Goal: Information Seeking & Learning: Learn about a topic

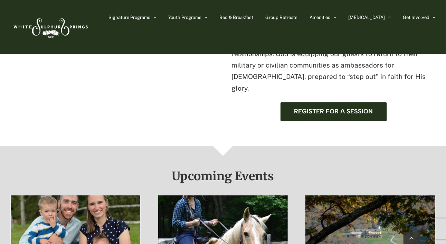
scroll to position [345, 0]
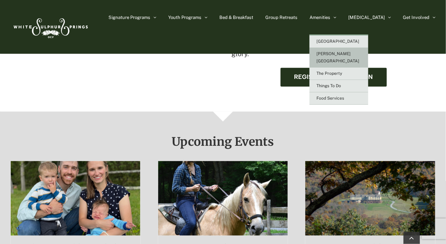
click at [368, 56] on link "[PERSON_NAME][GEOGRAPHIC_DATA]" at bounding box center [338, 58] width 59 height 20
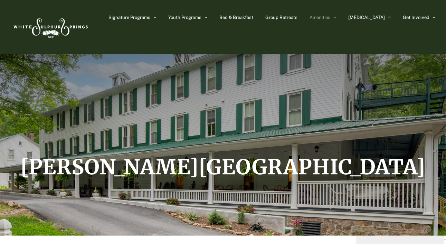
scroll to position [35, 0]
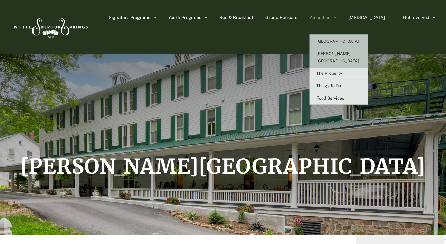
click at [346, 39] on span "[GEOGRAPHIC_DATA]" at bounding box center [337, 41] width 43 height 5
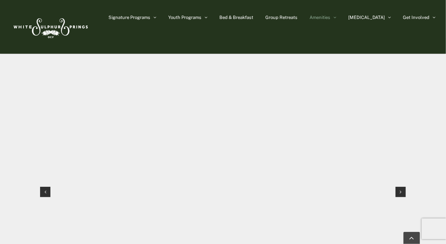
scroll to position [664, 0]
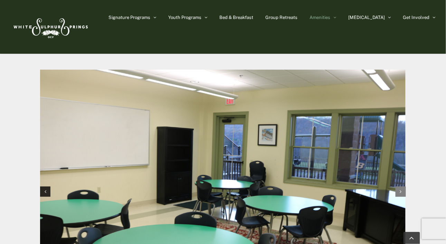
click at [399, 187] on div "Next slide" at bounding box center [400, 192] width 10 height 10
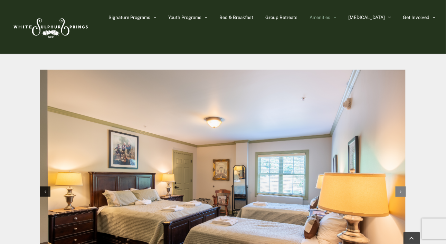
click at [399, 187] on div "Next slide" at bounding box center [400, 192] width 10 height 10
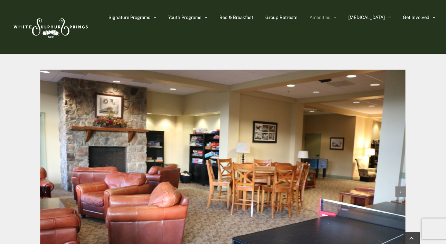
click at [399, 187] on div "Next slide" at bounding box center [400, 192] width 10 height 10
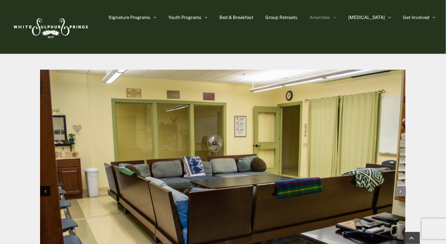
click at [399, 186] on div "Next slide" at bounding box center [400, 191] width 10 height 10
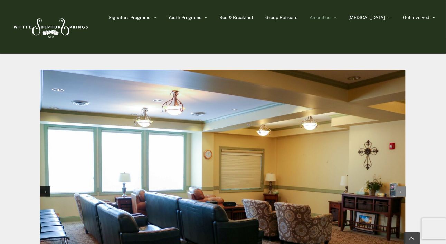
click at [399, 187] on div "Next slide" at bounding box center [400, 192] width 10 height 10
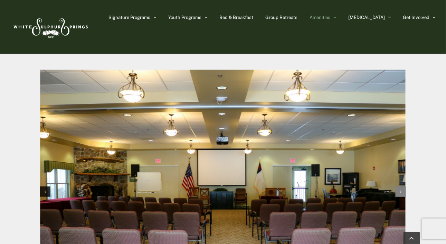
click at [399, 190] on icon "Next slide" at bounding box center [400, 192] width 2 height 5
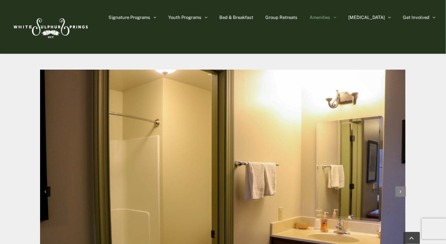
click at [399, 190] on icon "Next slide" at bounding box center [400, 192] width 2 height 5
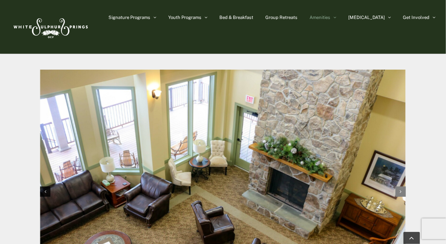
click at [399, 190] on icon "Next slide" at bounding box center [400, 192] width 2 height 5
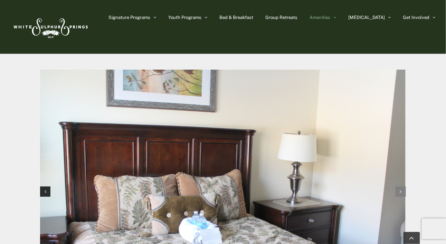
click at [399, 190] on icon "Next slide" at bounding box center [400, 192] width 2 height 5
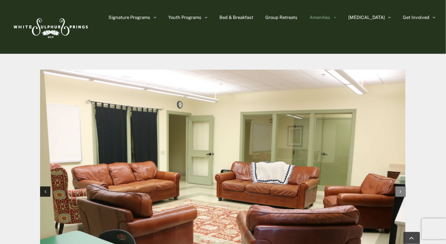
click at [399, 190] on icon "Next slide" at bounding box center [400, 192] width 2 height 5
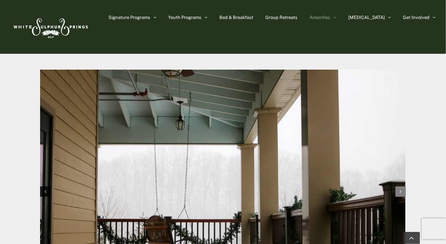
click at [399, 190] on icon "Next slide" at bounding box center [400, 192] width 2 height 5
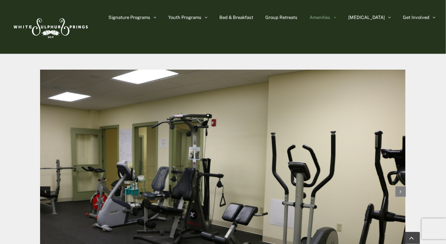
click at [399, 190] on icon "Next slide" at bounding box center [400, 192] width 2 height 5
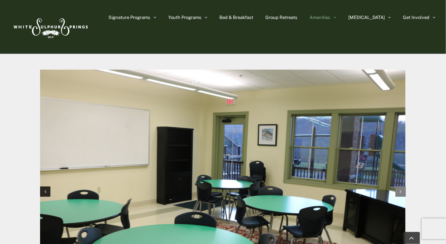
click at [399, 190] on icon "Next slide" at bounding box center [400, 192] width 2 height 5
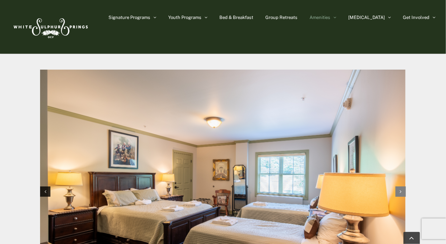
click at [399, 190] on icon "Next slide" at bounding box center [400, 192] width 2 height 5
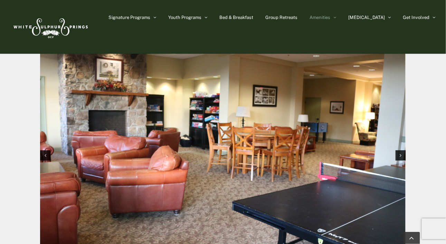
scroll to position [699, 0]
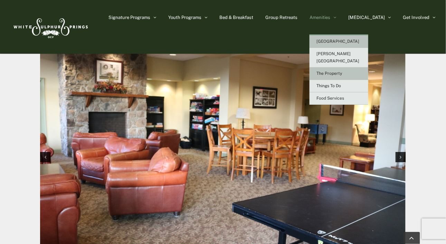
click at [357, 68] on link "The Property" at bounding box center [338, 74] width 59 height 12
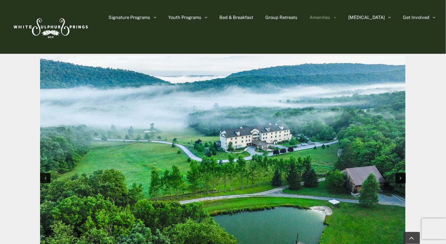
scroll to position [649, 0]
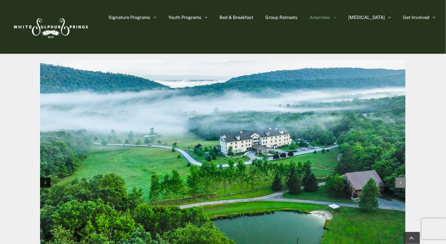
click at [402, 186] on div "Next slide" at bounding box center [400, 183] width 10 height 10
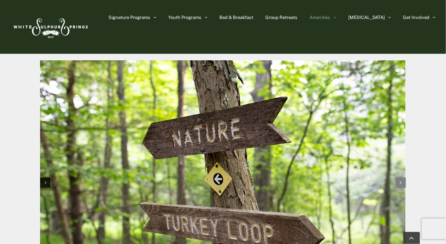
click at [402, 186] on div "Next slide" at bounding box center [400, 183] width 10 height 10
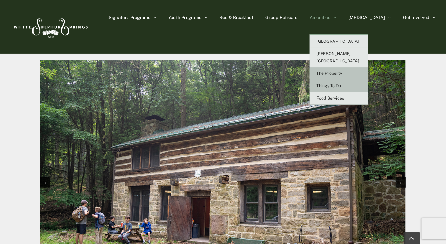
click at [359, 81] on link "Things To Do" at bounding box center [338, 86] width 59 height 12
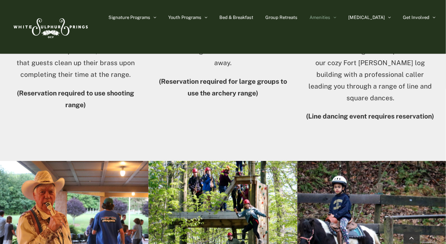
scroll to position [1139, 0]
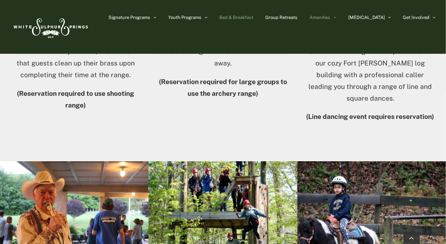
click at [253, 17] on span "Bed & Breakfast" at bounding box center [236, 17] width 34 height 4
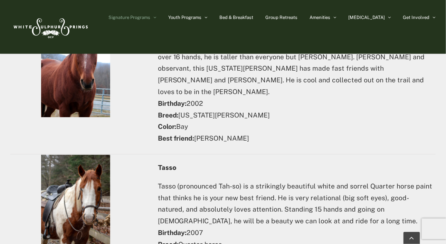
scroll to position [2762, 0]
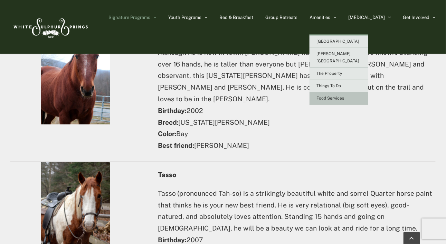
click at [345, 93] on link "Food Services" at bounding box center [338, 99] width 59 height 12
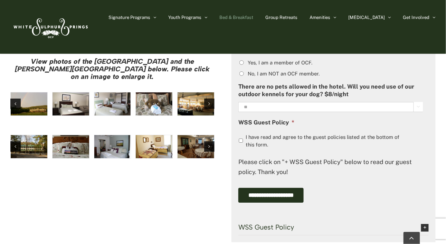
scroll to position [516, 0]
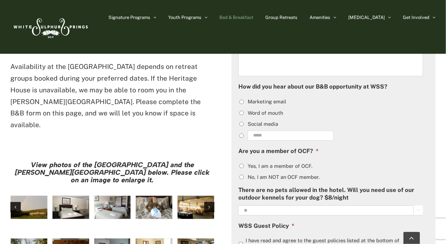
click at [31, 196] on img "large-heritage" at bounding box center [29, 207] width 37 height 23
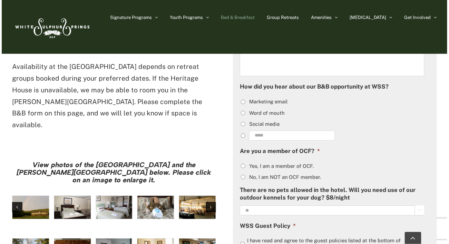
scroll to position [518, 0]
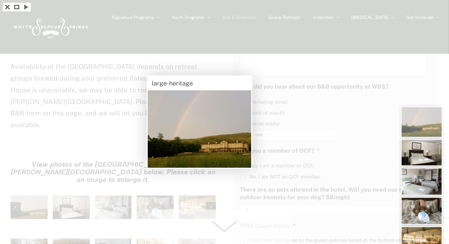
click at [230, 231] on span at bounding box center [224, 227] width 135 height 35
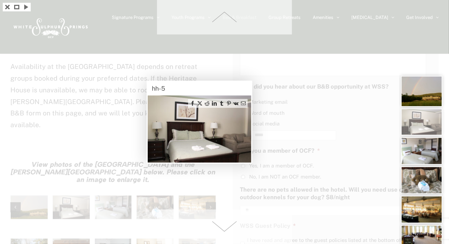
click at [230, 231] on span at bounding box center [224, 227] width 135 height 35
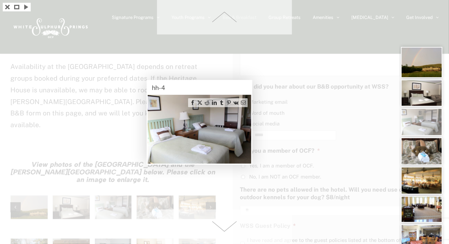
click at [230, 231] on span at bounding box center [224, 227] width 135 height 35
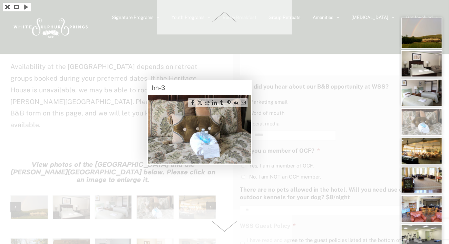
click at [230, 231] on span at bounding box center [224, 227] width 135 height 35
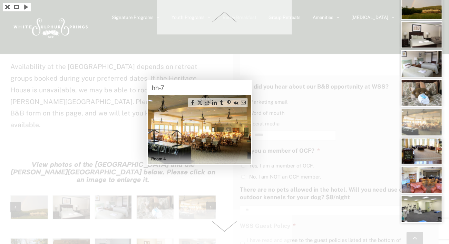
click at [230, 231] on span at bounding box center [224, 227] width 135 height 35
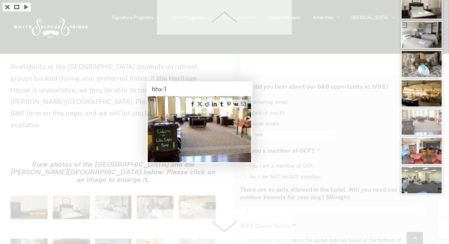
click at [230, 232] on span at bounding box center [224, 227] width 135 height 35
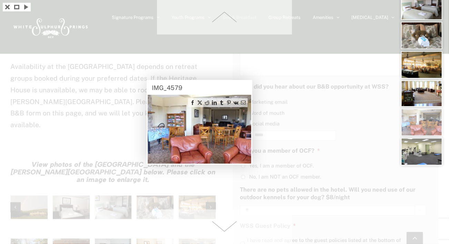
click at [230, 232] on span at bounding box center [224, 227] width 135 height 35
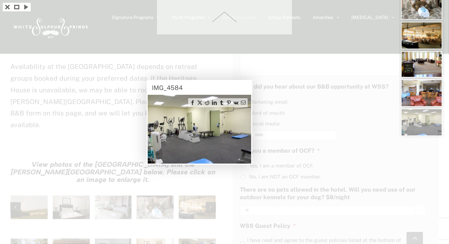
click at [231, 232] on div at bounding box center [224, 122] width 449 height 244
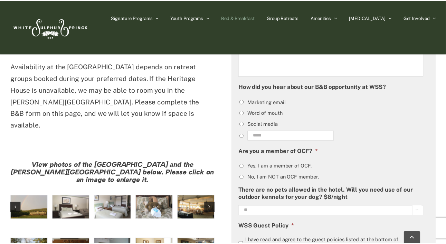
scroll to position [516, 0]
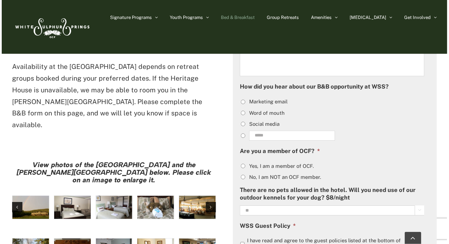
scroll to position [518, 0]
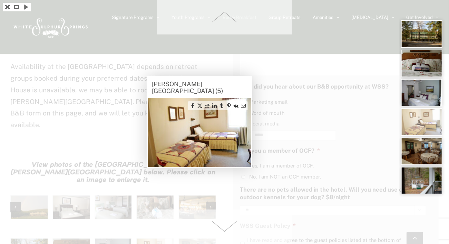
click at [221, 203] on div at bounding box center [224, 122] width 449 height 244
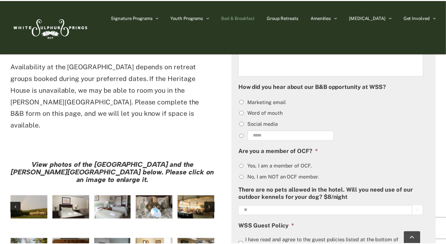
scroll to position [516, 0]
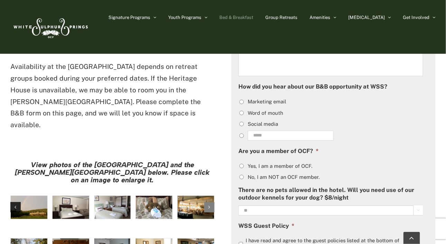
click at [212, 202] on div "Next slide" at bounding box center [209, 207] width 10 height 10
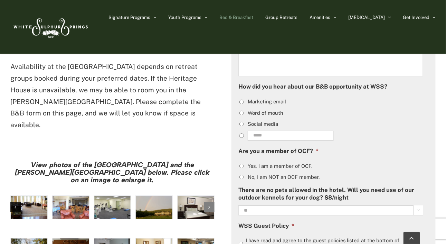
click at [212, 202] on div "Next slide" at bounding box center [209, 207] width 10 height 10
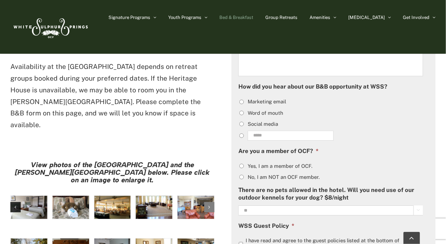
click at [212, 202] on div "Next slide" at bounding box center [209, 207] width 10 height 10
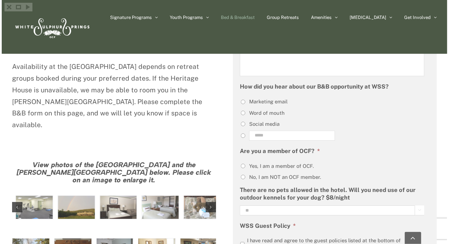
scroll to position [518, 0]
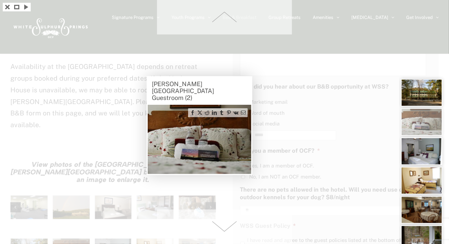
click at [226, 228] on span at bounding box center [224, 227] width 135 height 35
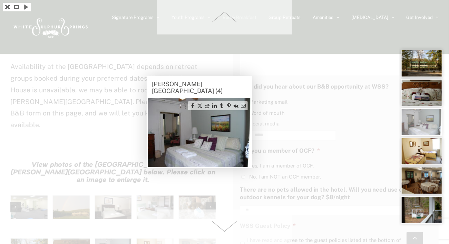
click at [226, 228] on span at bounding box center [224, 227] width 135 height 35
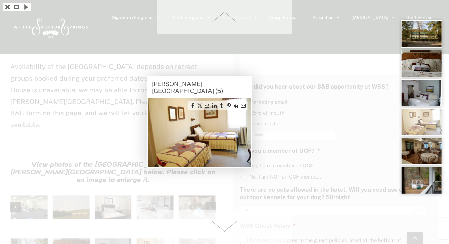
click at [226, 228] on span at bounding box center [224, 227] width 135 height 35
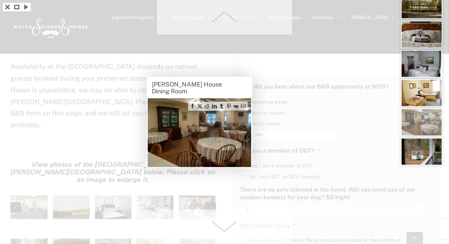
click at [226, 226] on span at bounding box center [224, 227] width 135 height 35
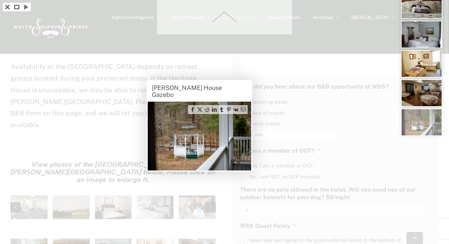
click at [226, 225] on div at bounding box center [224, 122] width 449 height 244
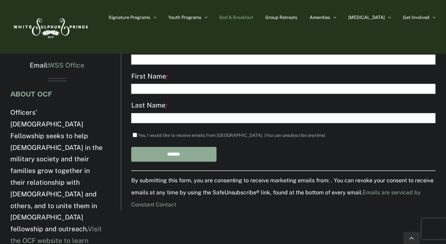
scroll to position [1177, 0]
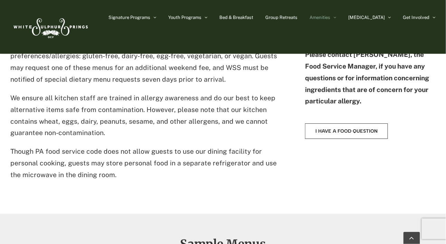
scroll to position [587, 0]
